Goal: Transaction & Acquisition: Purchase product/service

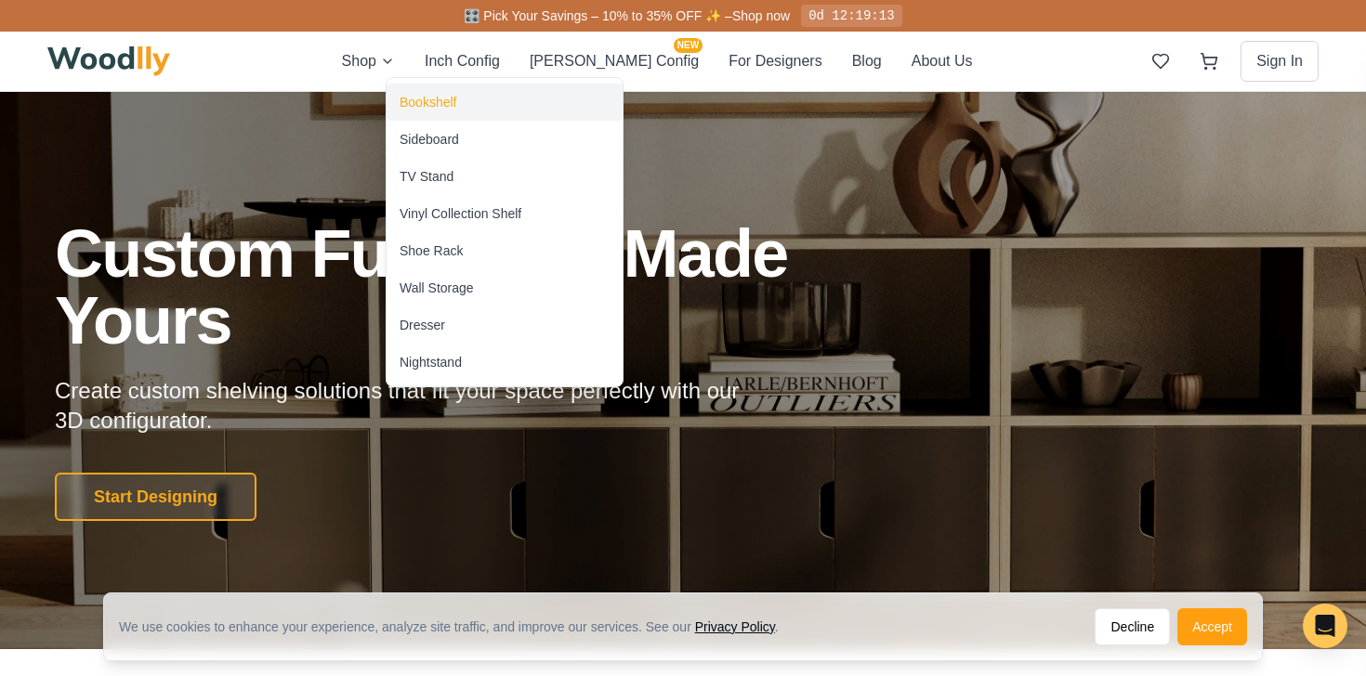
click at [428, 97] on div "Bookshelf" at bounding box center [428, 102] width 57 height 19
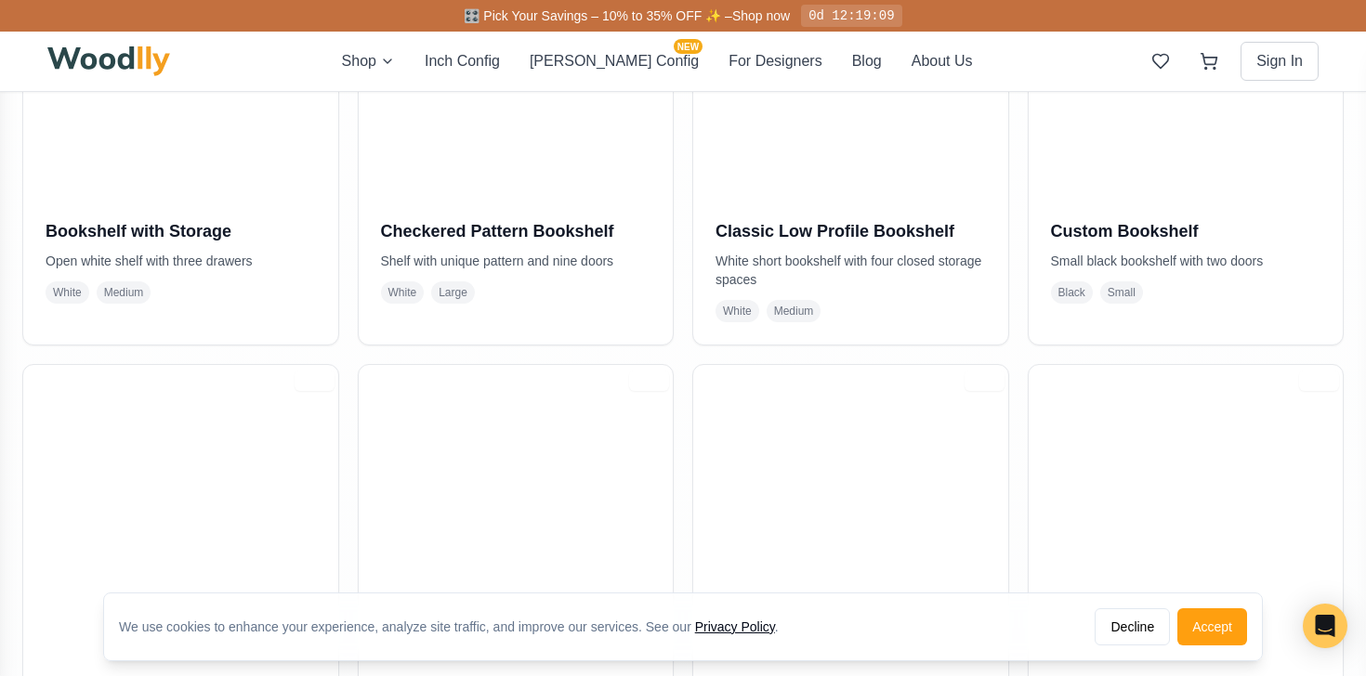
scroll to position [832, 0]
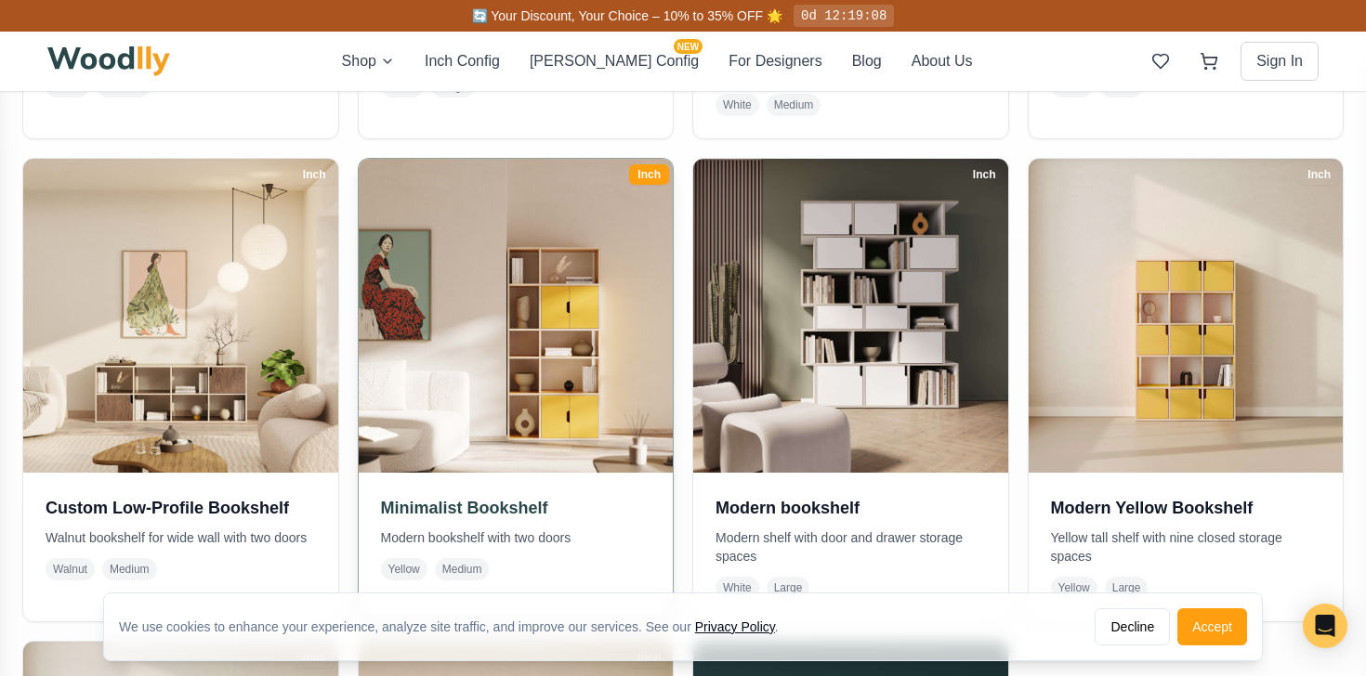
click at [531, 287] on img at bounding box center [515, 316] width 330 height 330
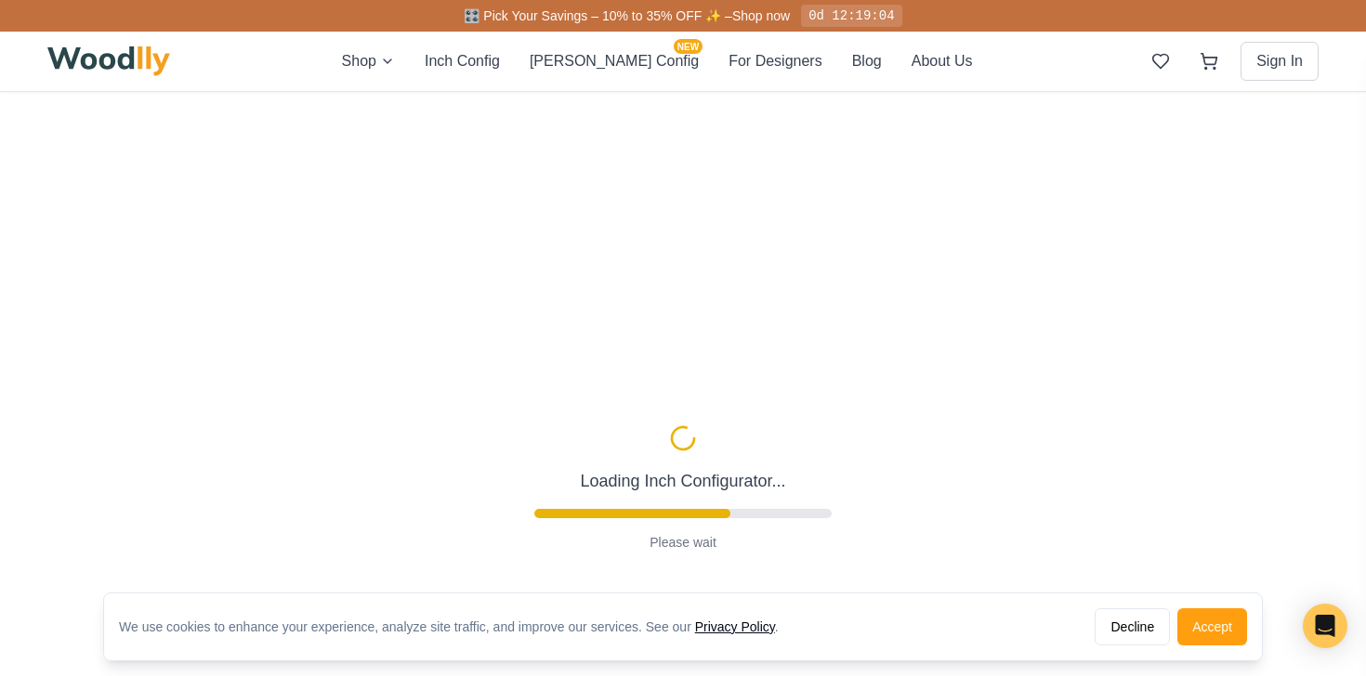
scroll to position [7, 0]
click at [1201, 620] on button "Accept" at bounding box center [1212, 627] width 70 height 37
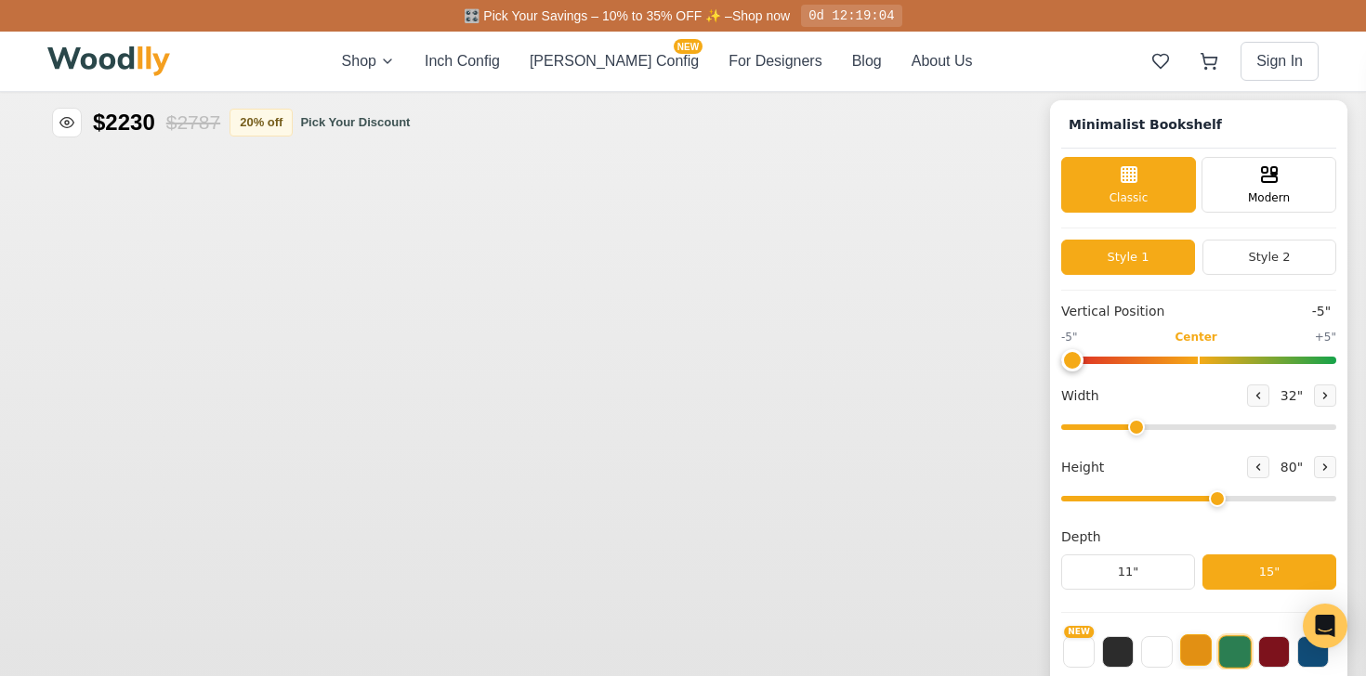
type input "-5"
type input "32"
type input "5"
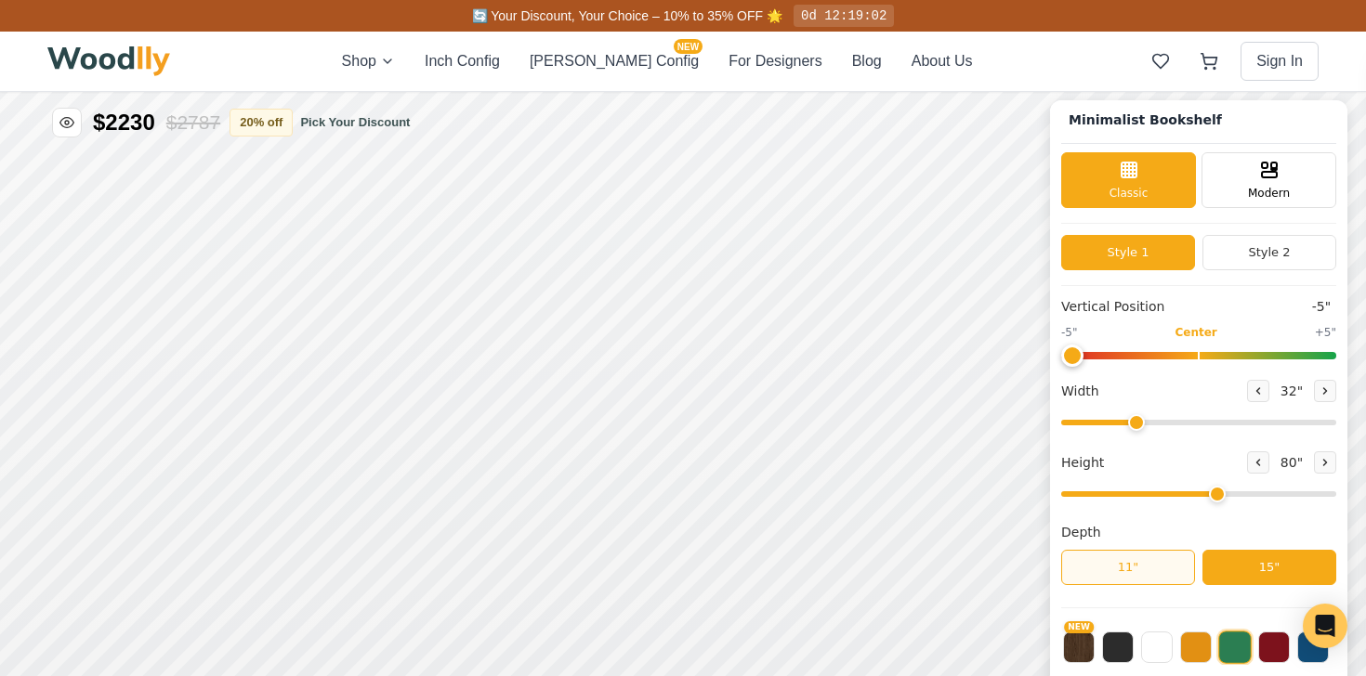
click at [1164, 559] on button "11"" at bounding box center [1128, 567] width 134 height 35
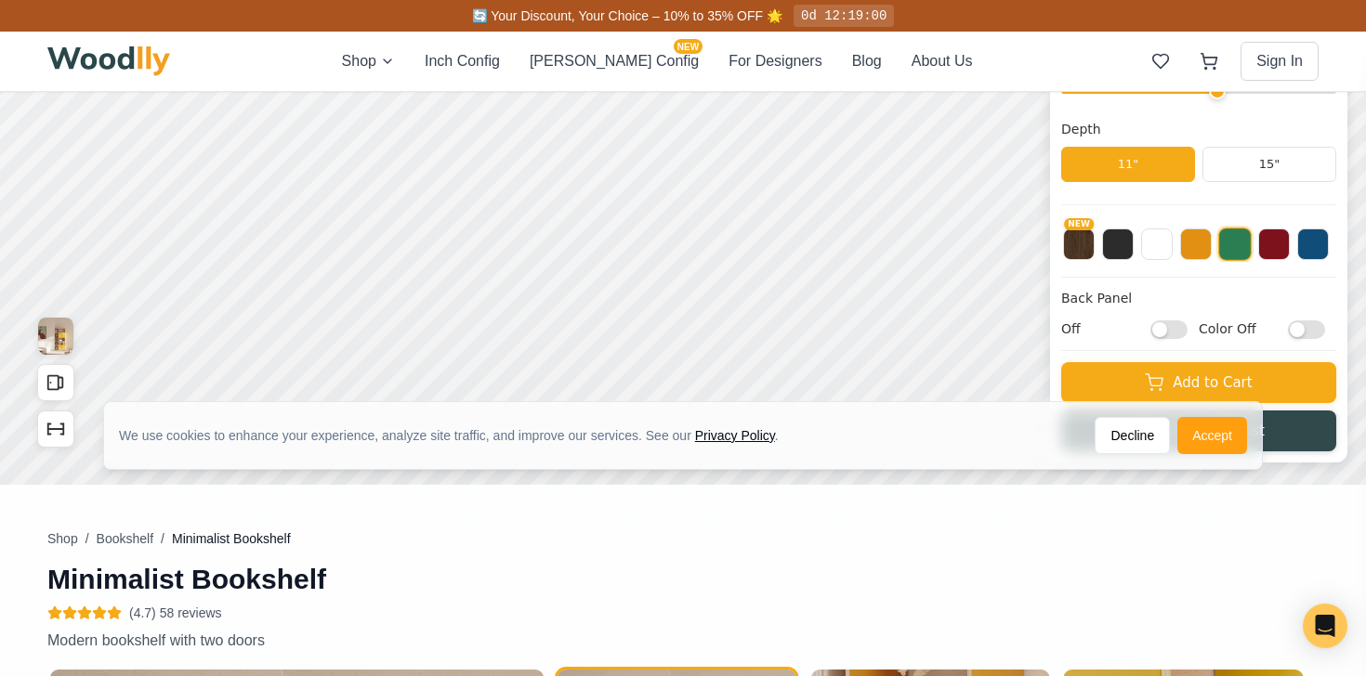
scroll to position [413, 0]
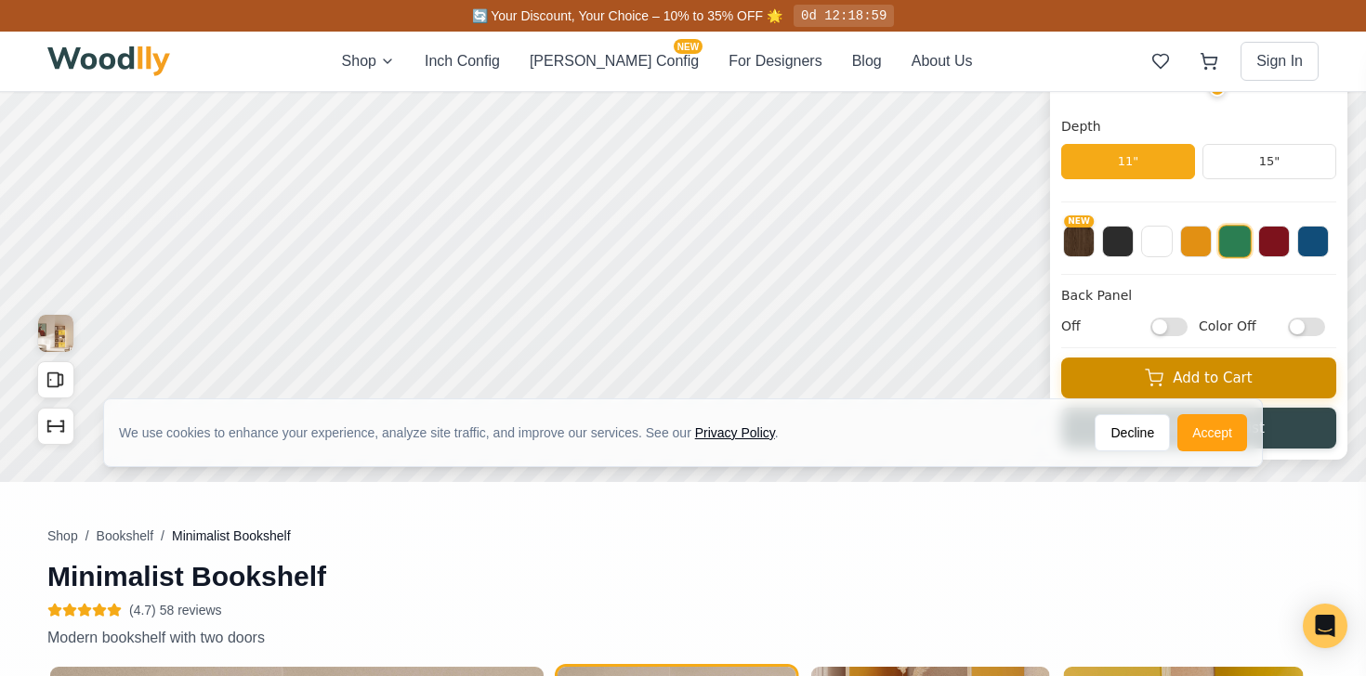
click at [1239, 382] on button "Add to Cart" at bounding box center [1198, 378] width 275 height 41
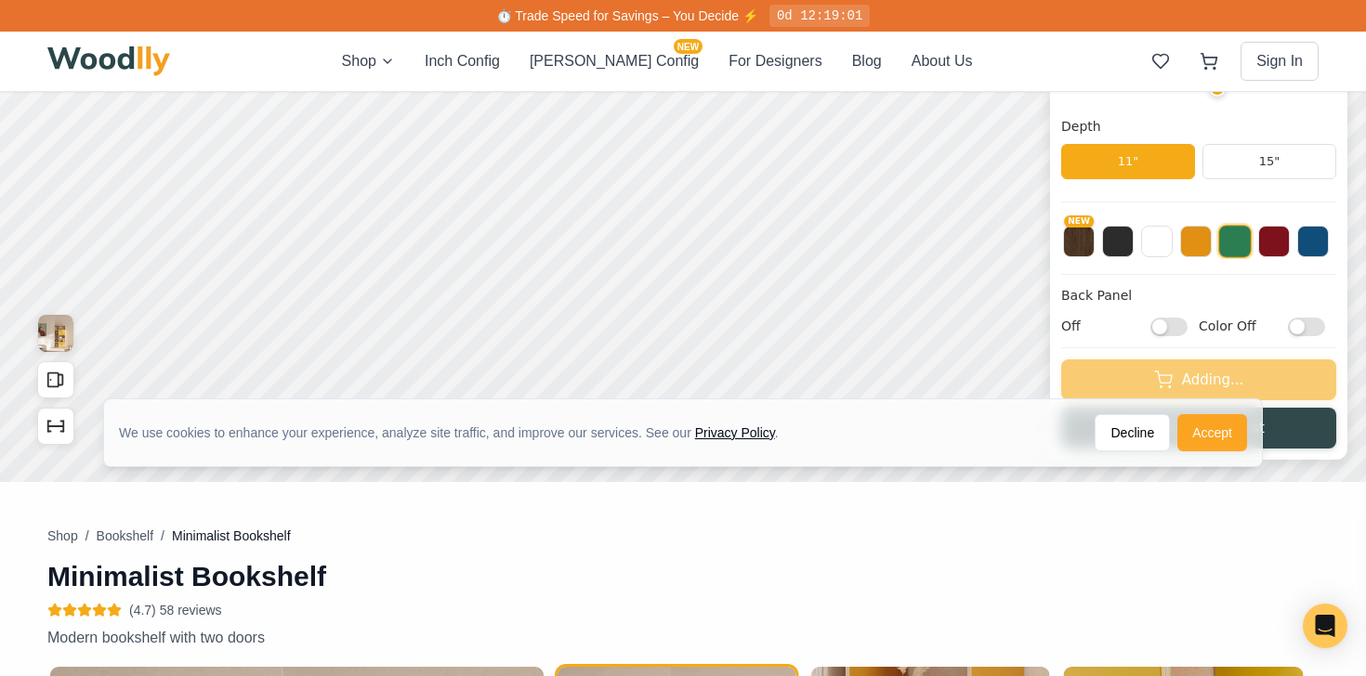
click at [1220, 436] on button "Accept" at bounding box center [1212, 432] width 70 height 37
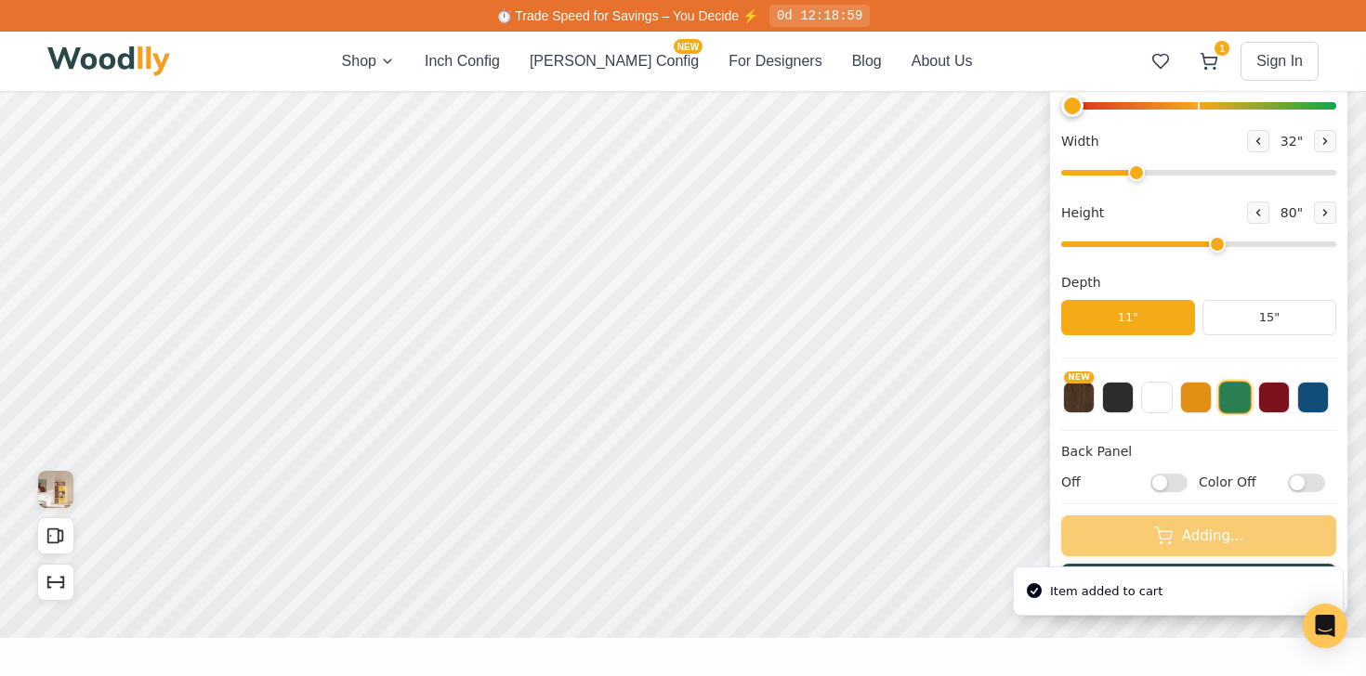
scroll to position [260, 0]
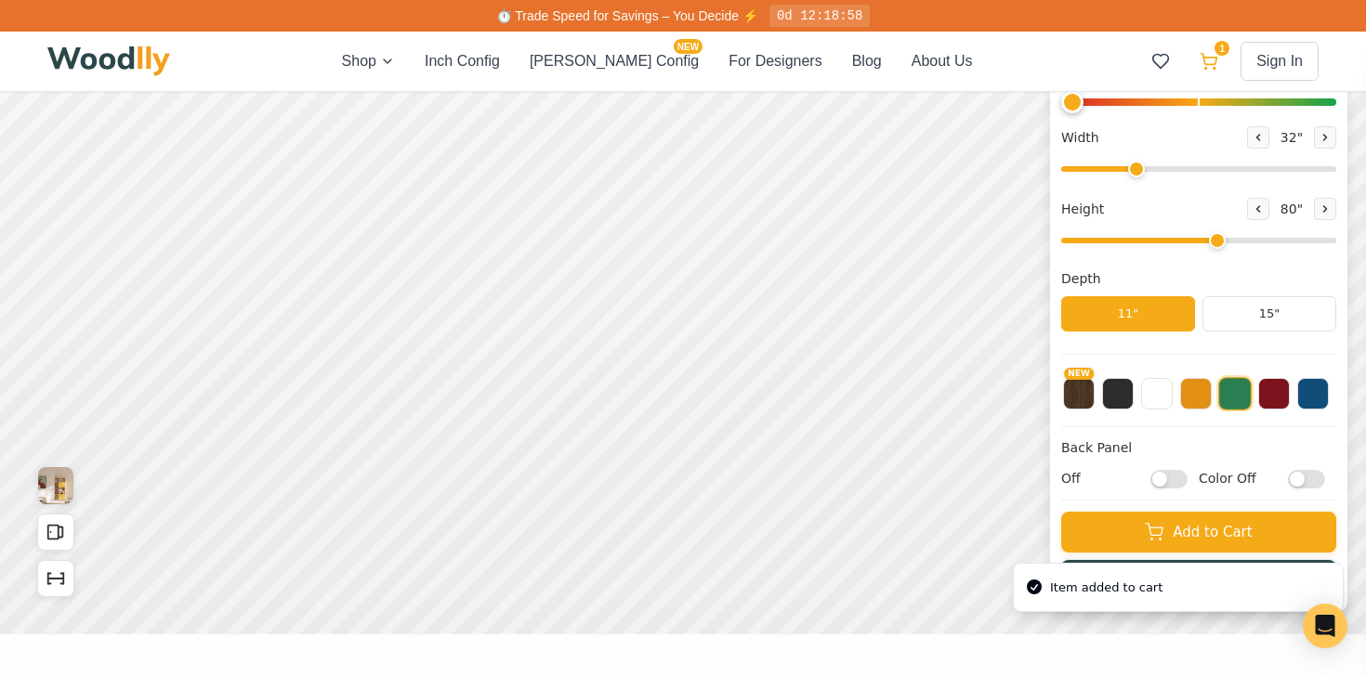
click at [1208, 68] on icon at bounding box center [1208, 61] width 19 height 19
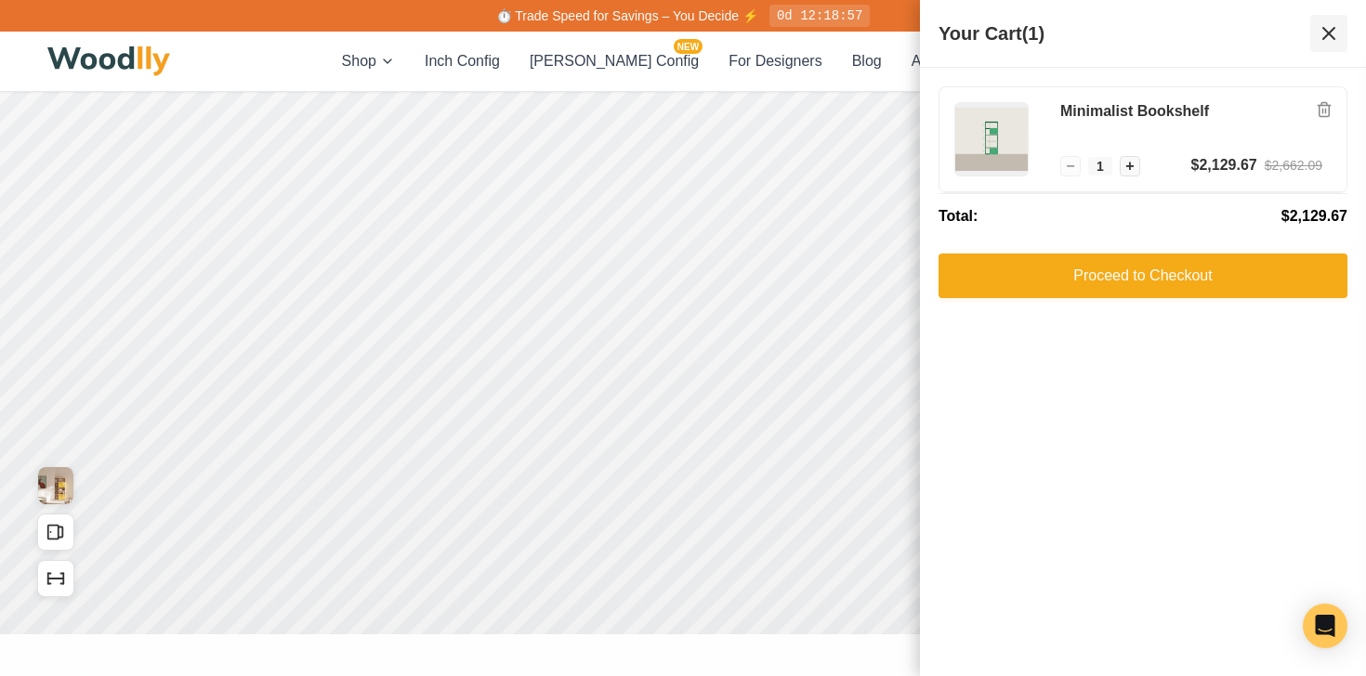
click at [1331, 22] on icon at bounding box center [1328, 33] width 22 height 22
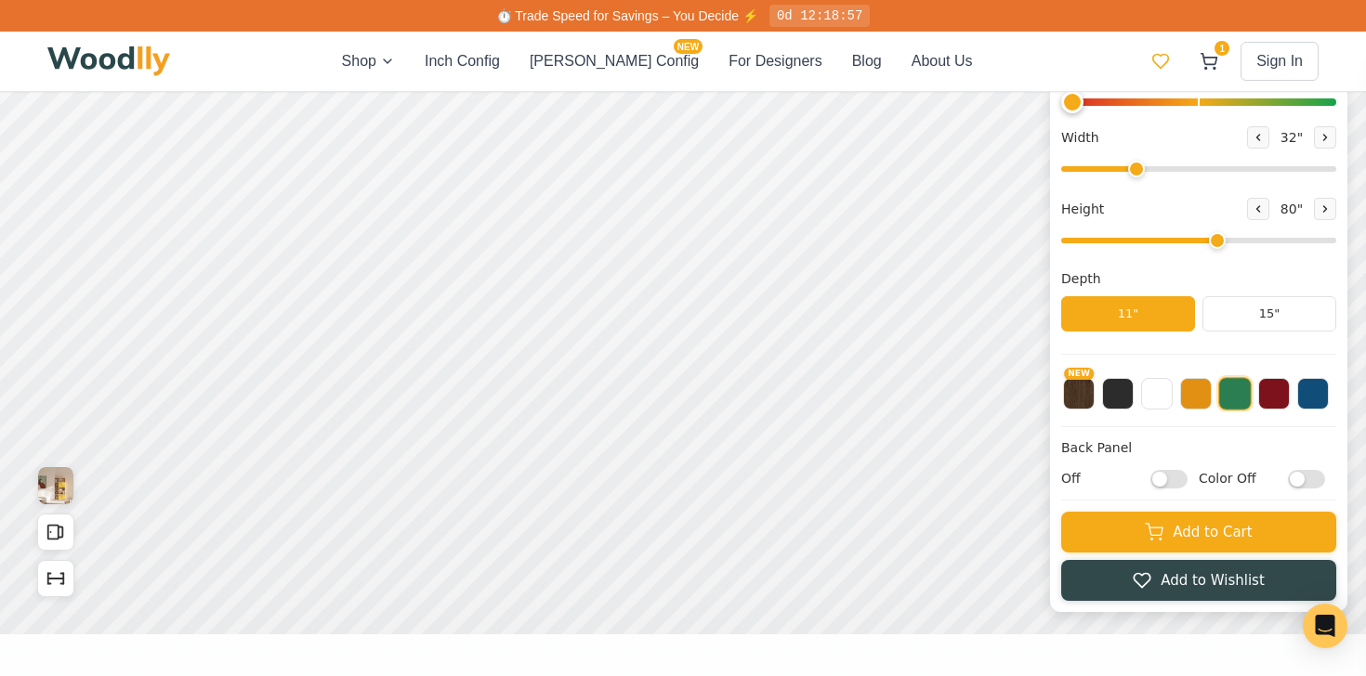
scroll to position [0, 0]
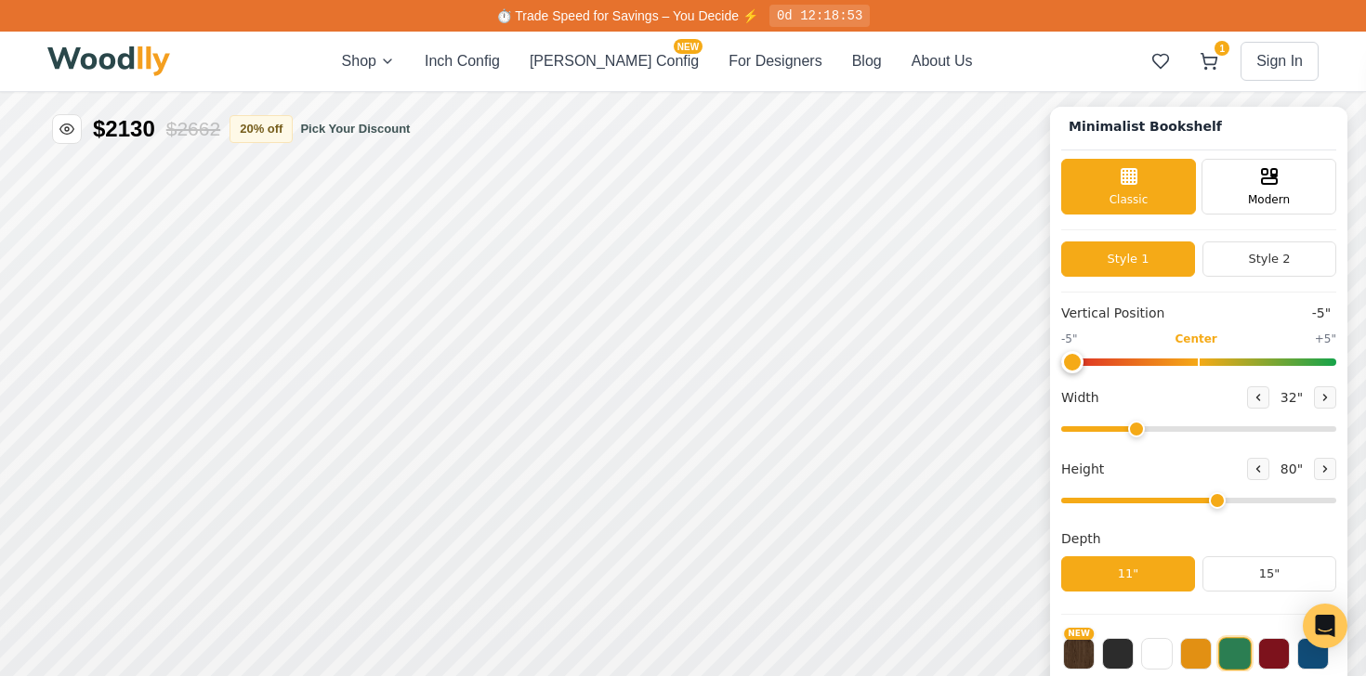
click at [94, 75] on img at bounding box center [108, 61] width 123 height 30
